Goal: Information Seeking & Learning: Check status

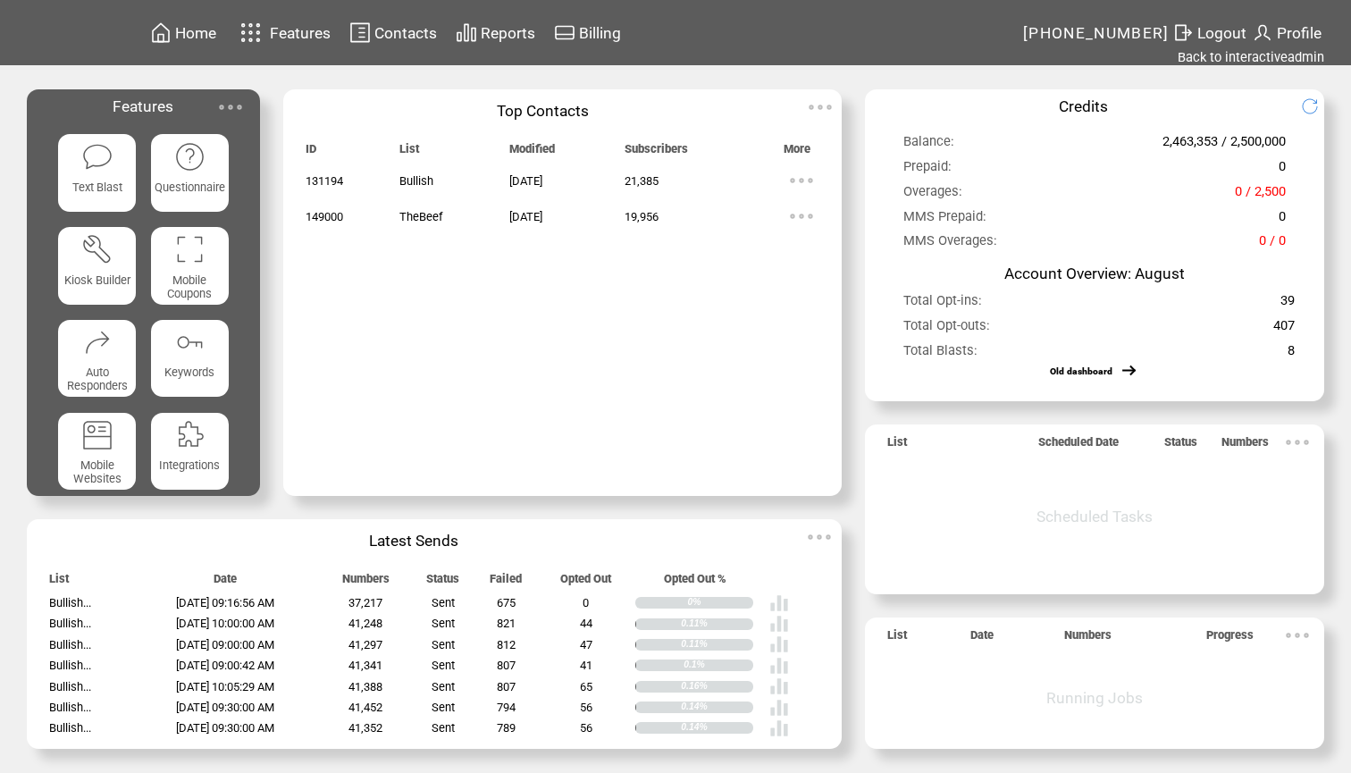
click at [516, 31] on span "Reports" at bounding box center [508, 33] width 54 height 18
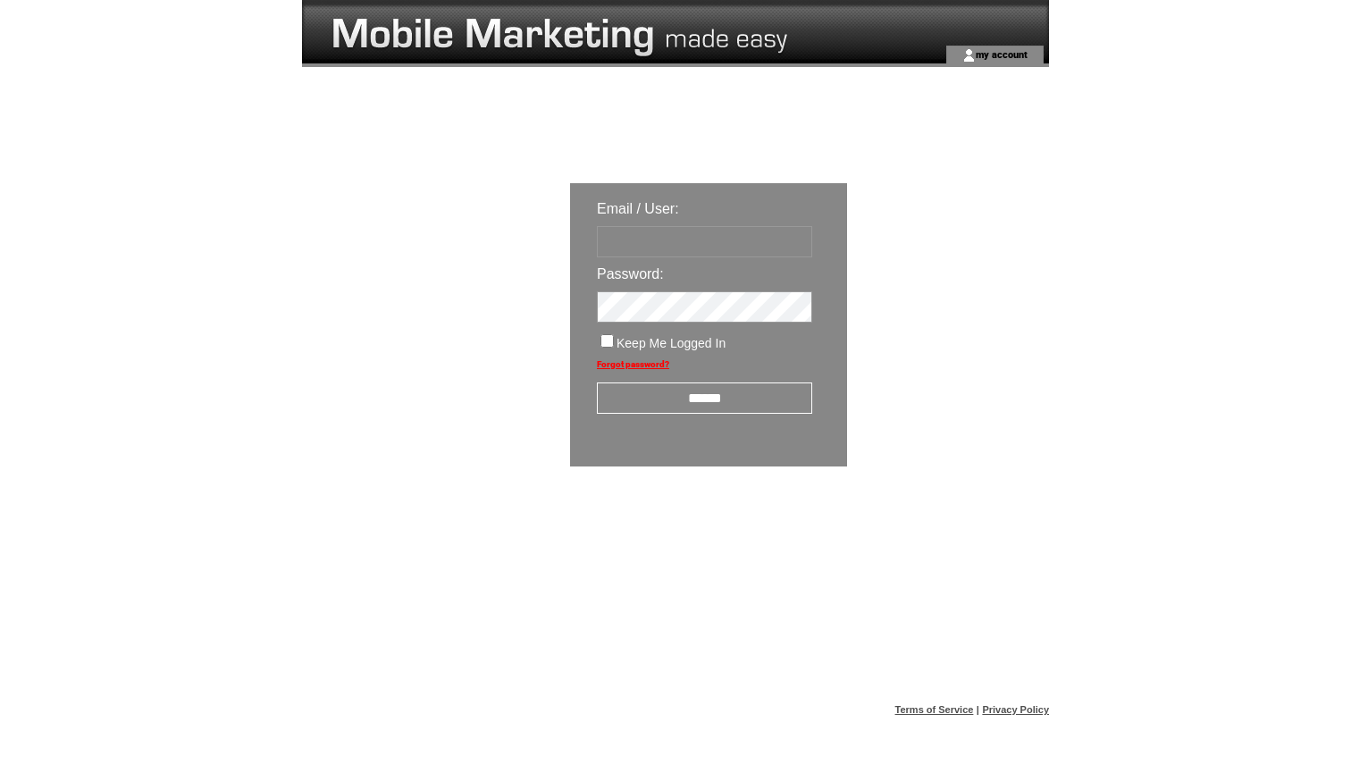
type input "**********"
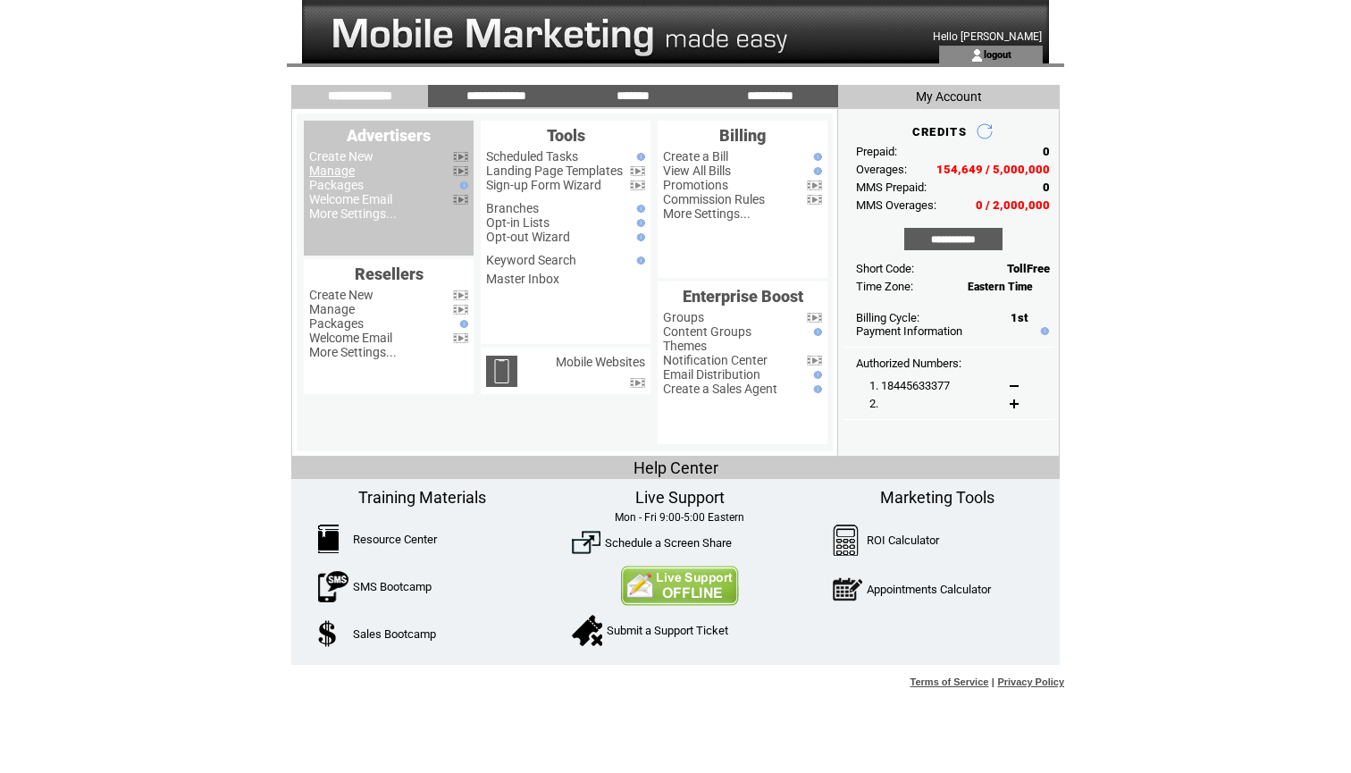
click at [337, 169] on link "Manage" at bounding box center [332, 170] width 46 height 14
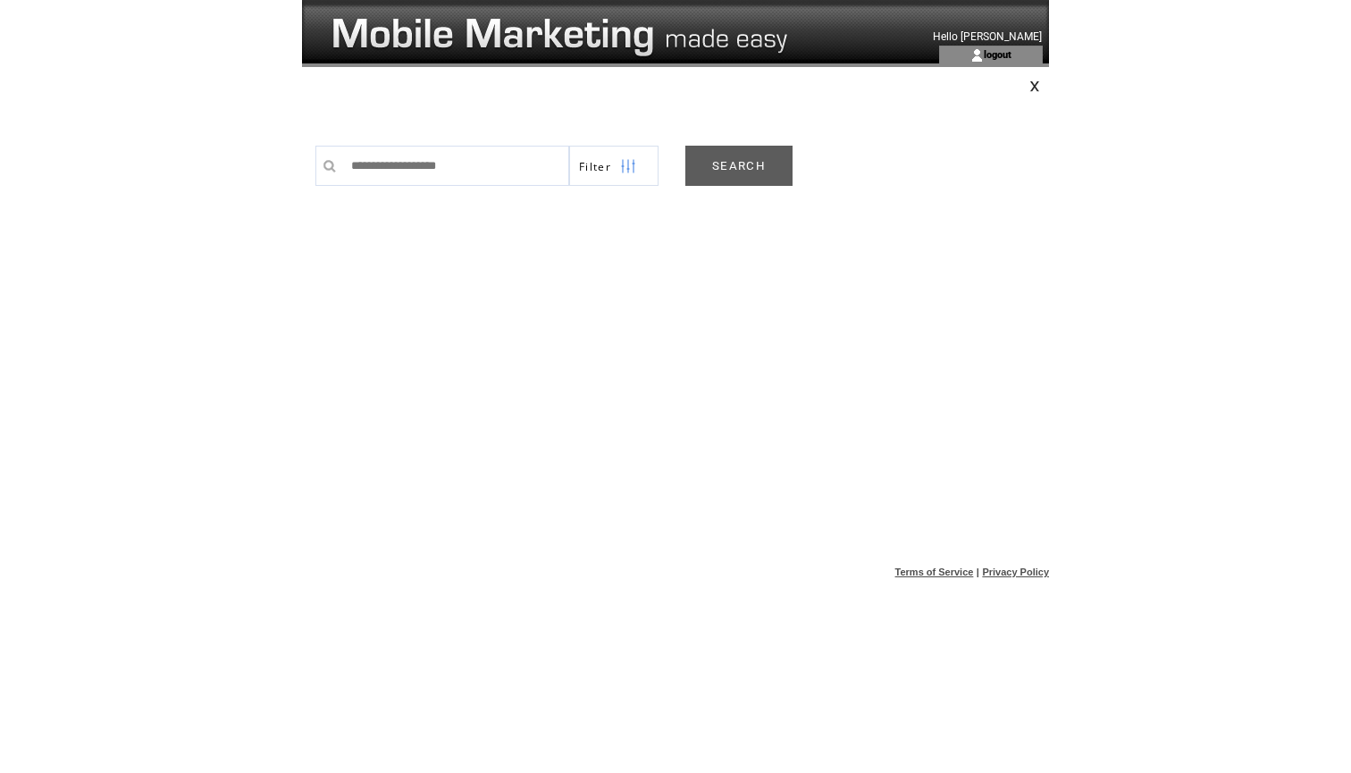
click at [743, 163] on link "SEARCH" at bounding box center [738, 166] width 107 height 40
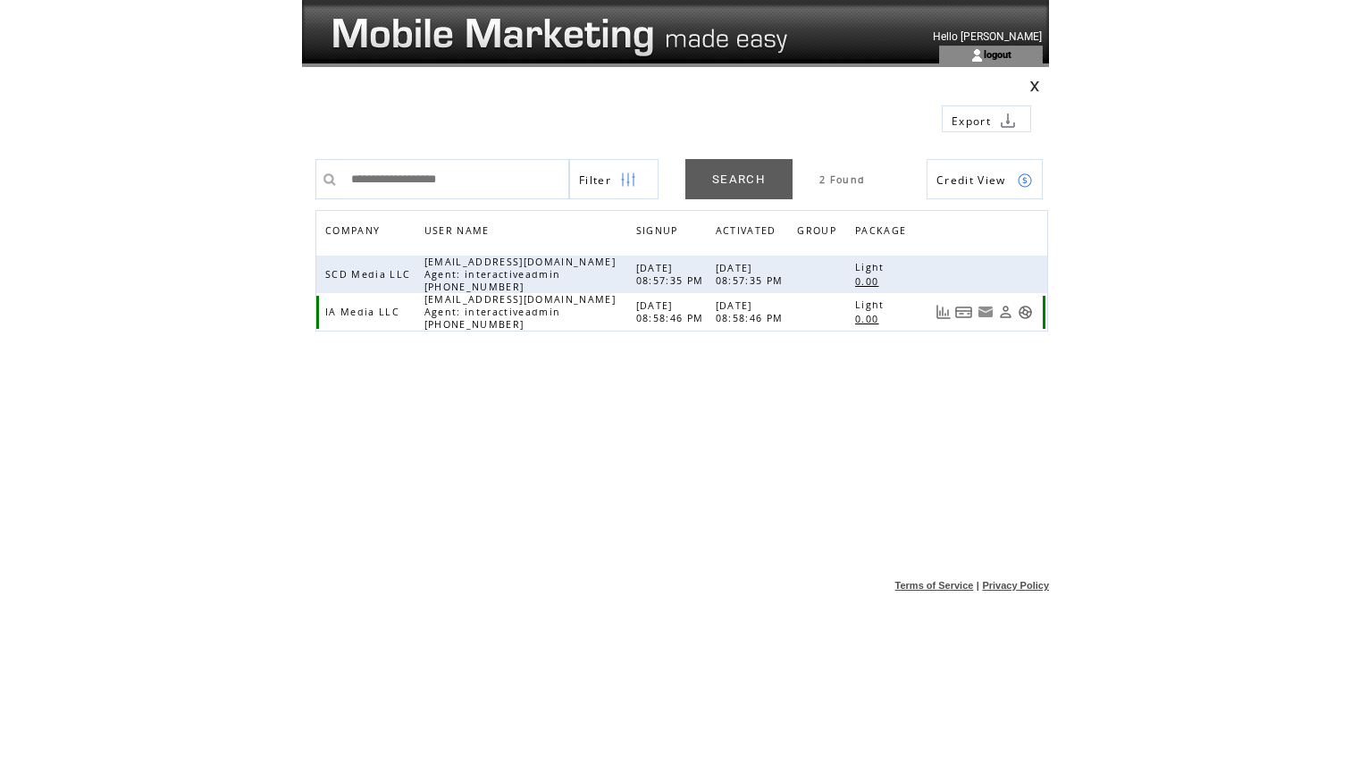
click at [1020, 311] on link at bounding box center [1025, 312] width 15 height 15
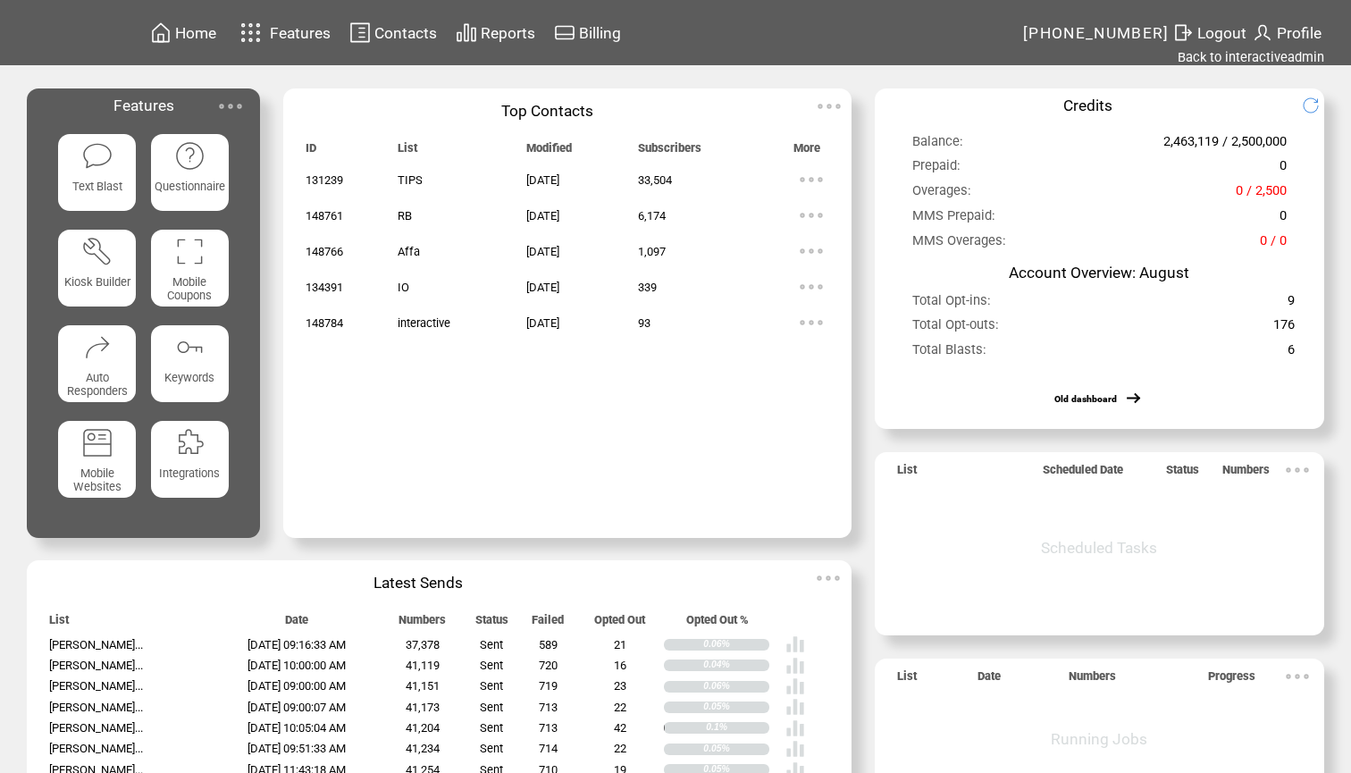
click at [521, 41] on span "Reports" at bounding box center [508, 33] width 54 height 18
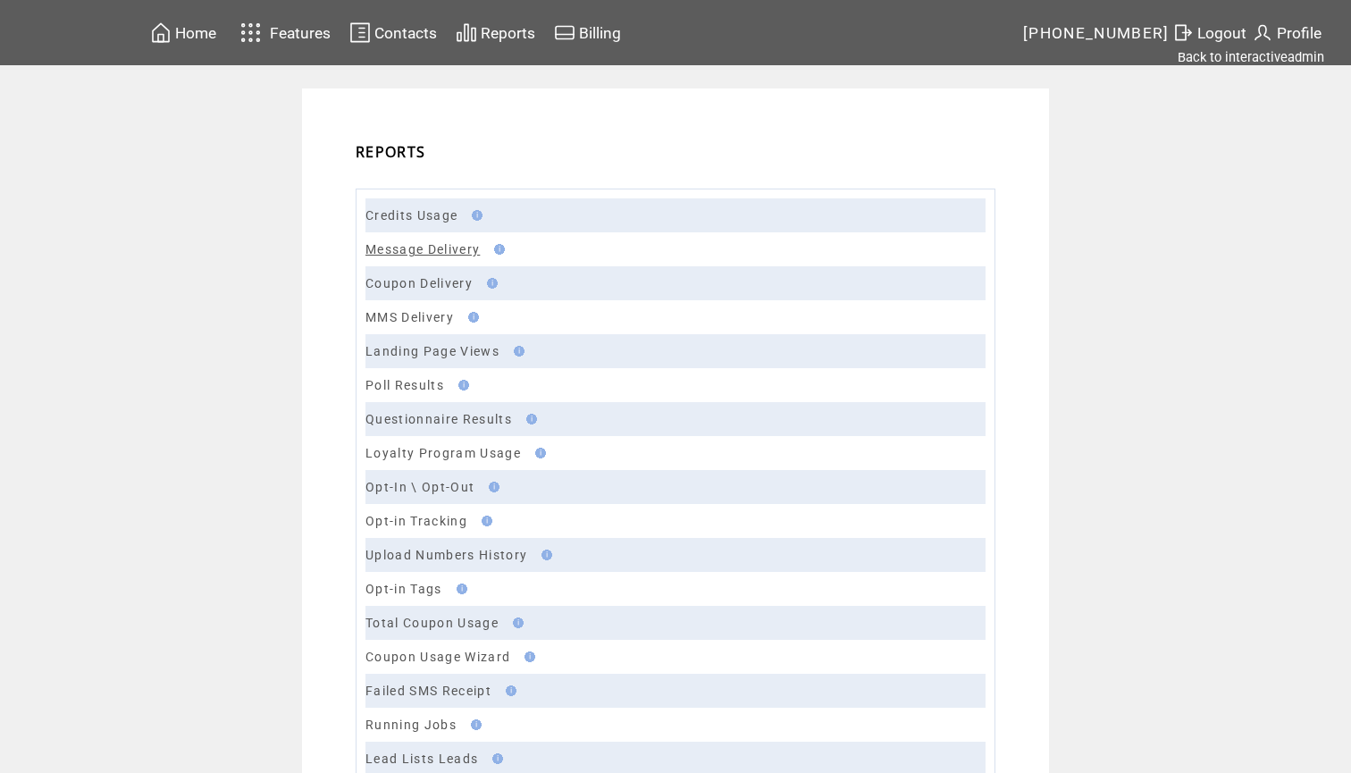
click at [434, 251] on link "Message Delivery" at bounding box center [422, 249] width 114 height 14
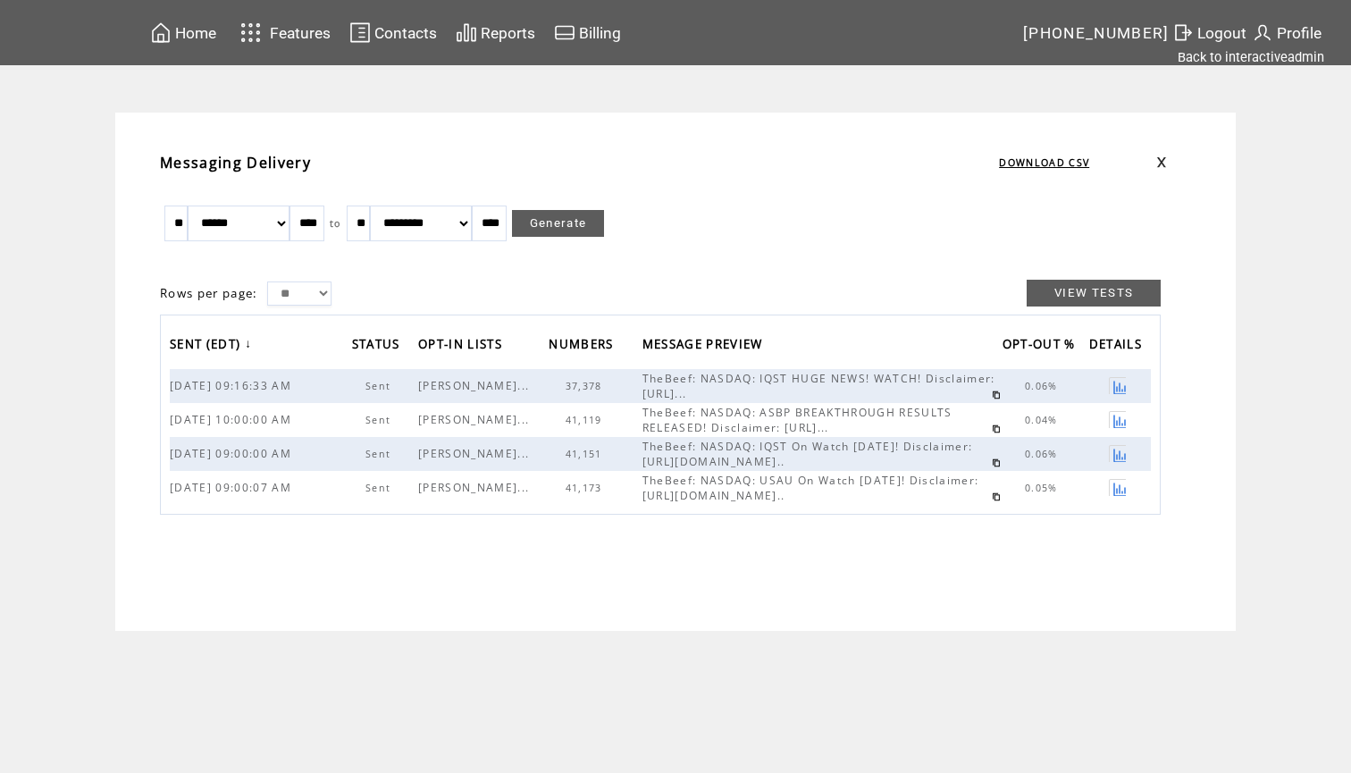
click at [1112, 387] on link at bounding box center [1117, 385] width 17 height 17
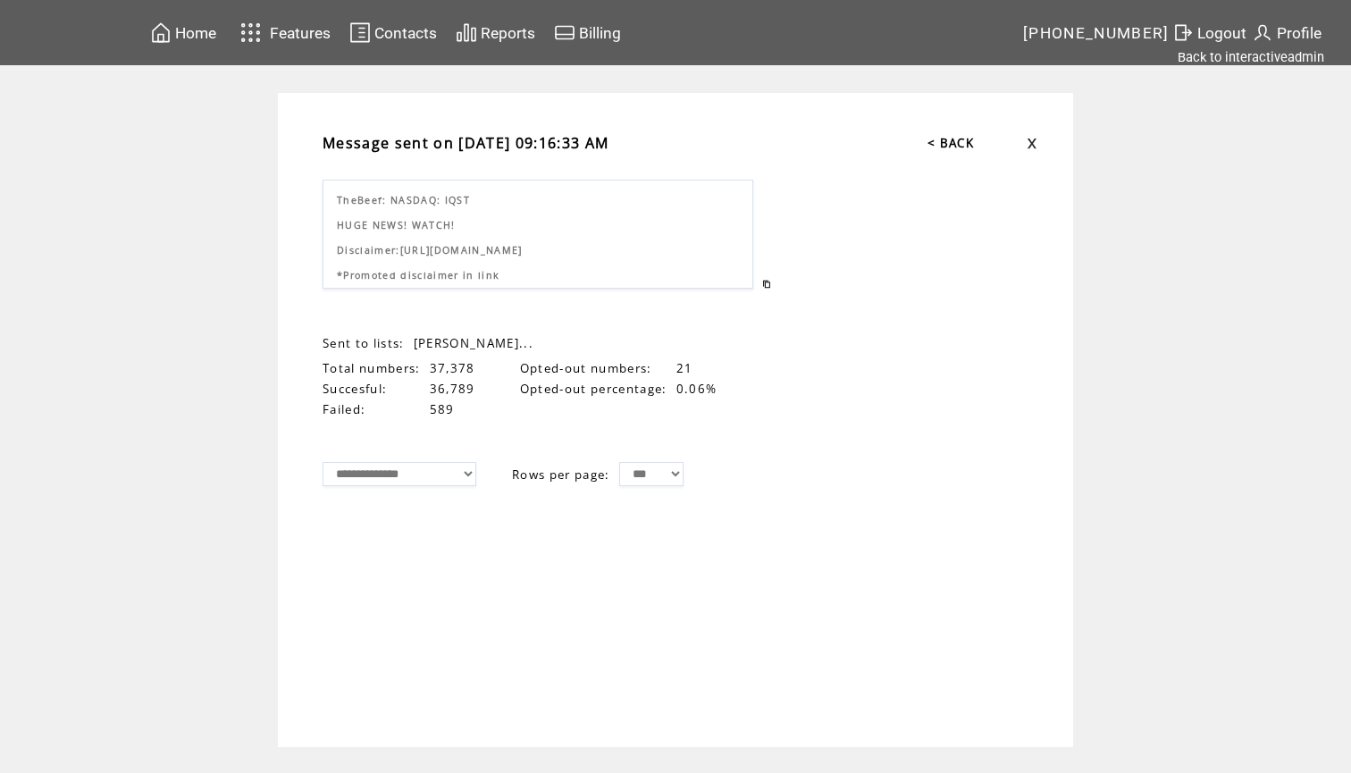
click at [212, 36] on span "Home" at bounding box center [195, 33] width 41 height 18
